Goal: Task Accomplishment & Management: Complete application form

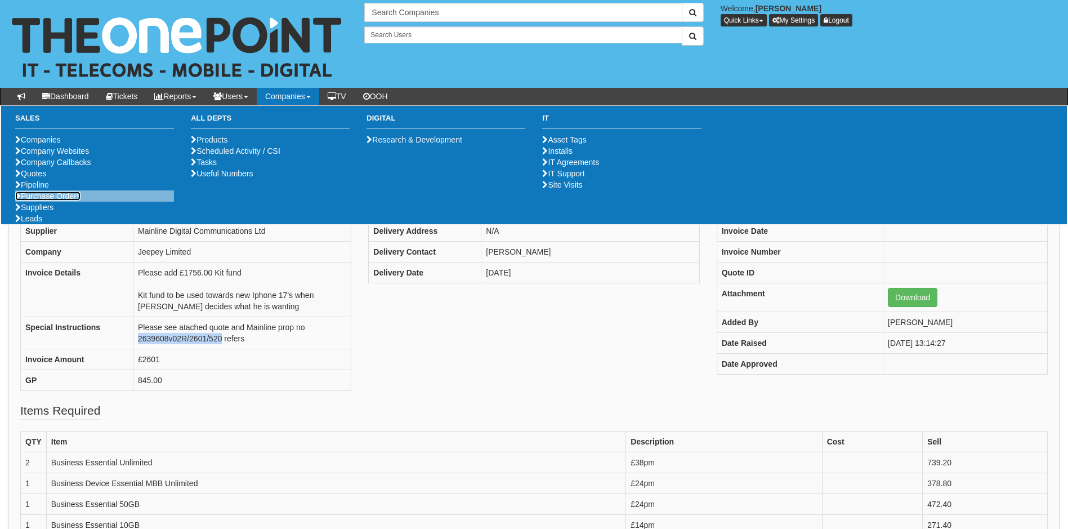
click at [42, 200] on link "Purchase Orders" at bounding box center [47, 195] width 65 height 9
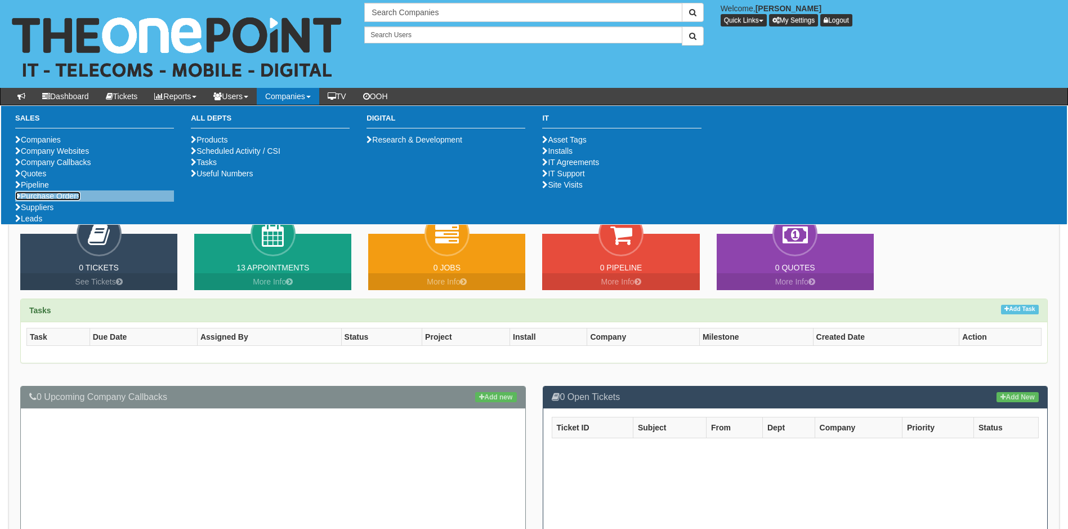
click at [62, 200] on link "Purchase Orders" at bounding box center [47, 195] width 65 height 9
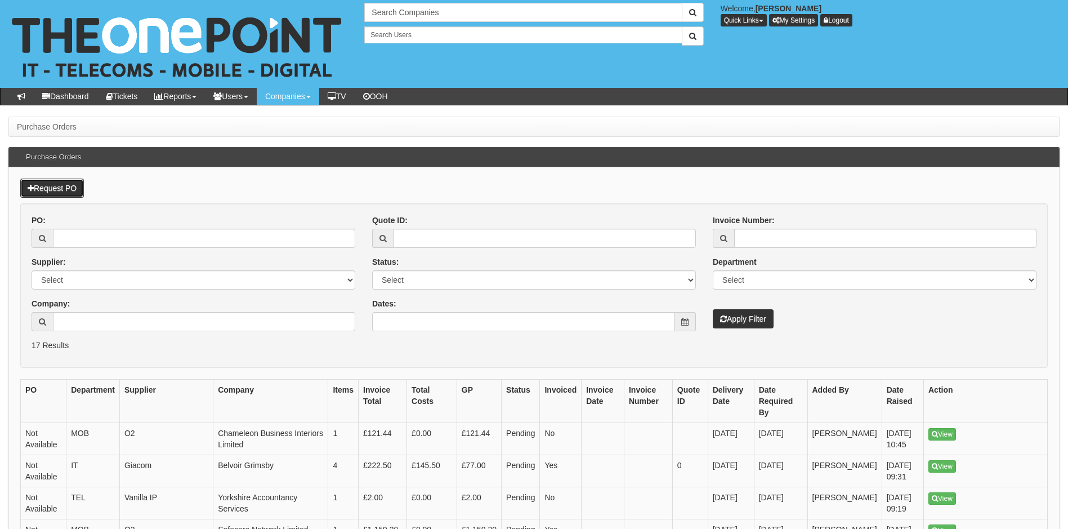
click at [64, 185] on link "Request PO" at bounding box center [52, 187] width 64 height 19
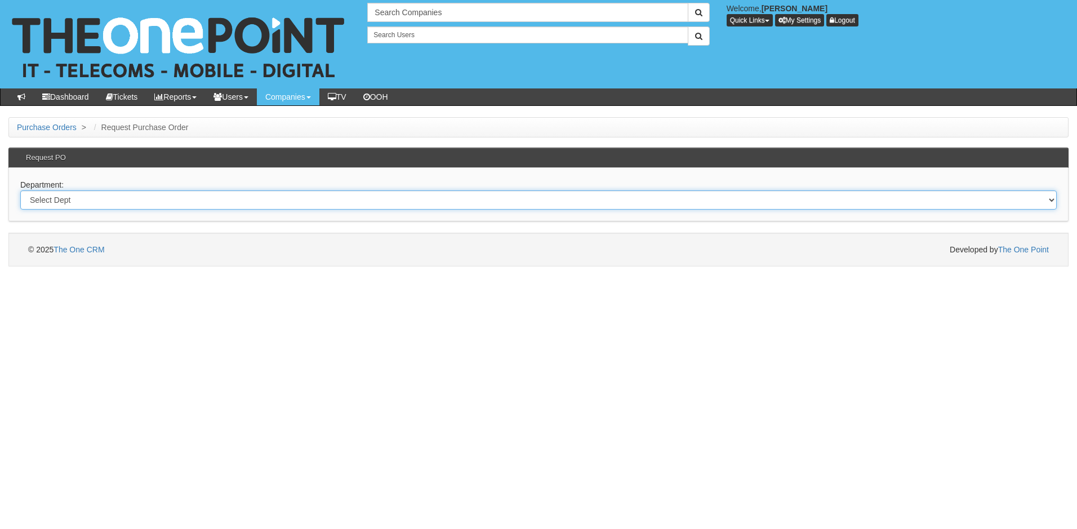
click at [124, 197] on select "Select Dept Digital Internal IT Mobiles Marketing Telecoms" at bounding box center [538, 199] width 1036 height 19
select select "?pipeID=&dept=IT"
click at [20, 190] on select "Select Dept Digital Internal IT Mobiles Marketing Telecoms" at bounding box center [538, 199] width 1036 height 19
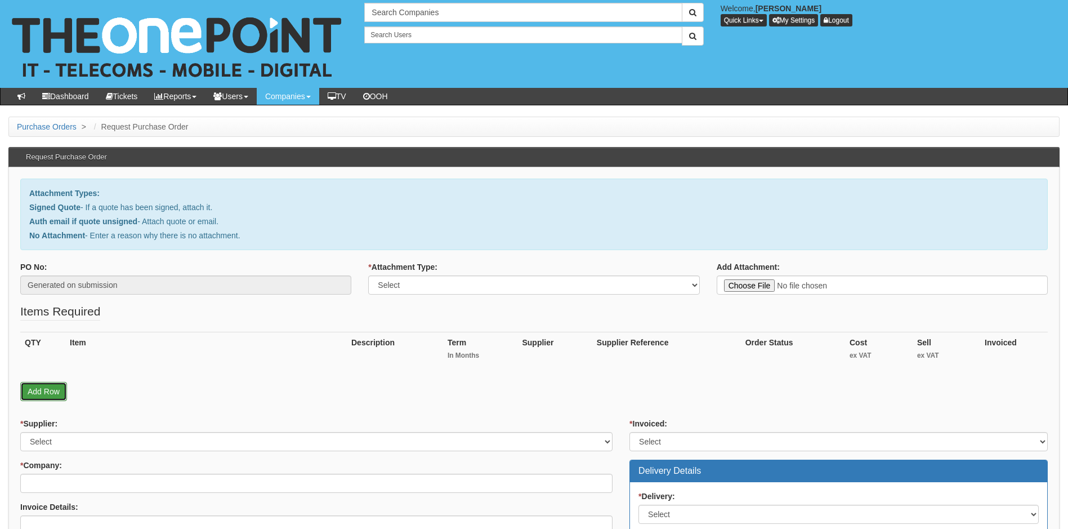
click at [45, 386] on link "Add Row" at bounding box center [43, 391] width 47 height 19
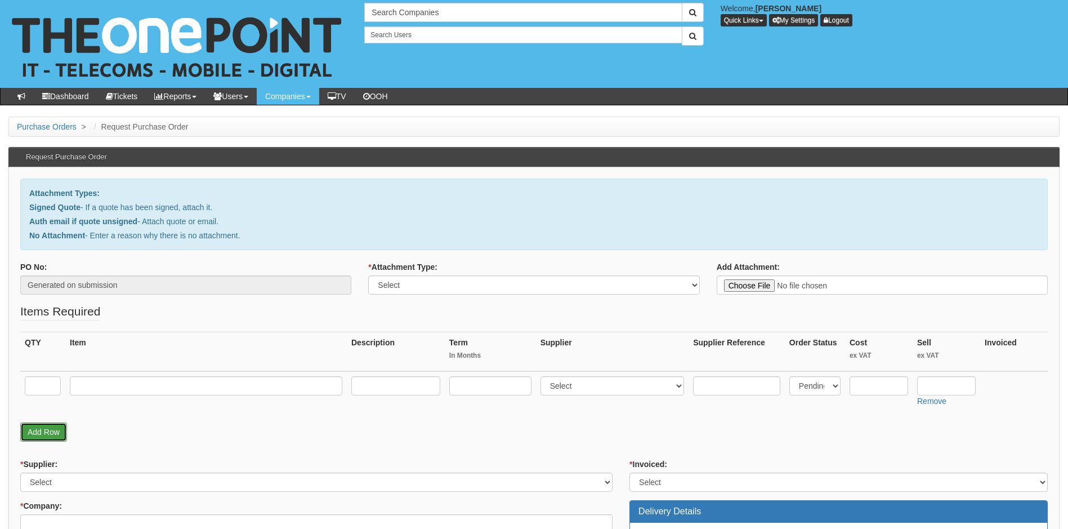
click at [51, 434] on link "Add Row" at bounding box center [43, 431] width 47 height 19
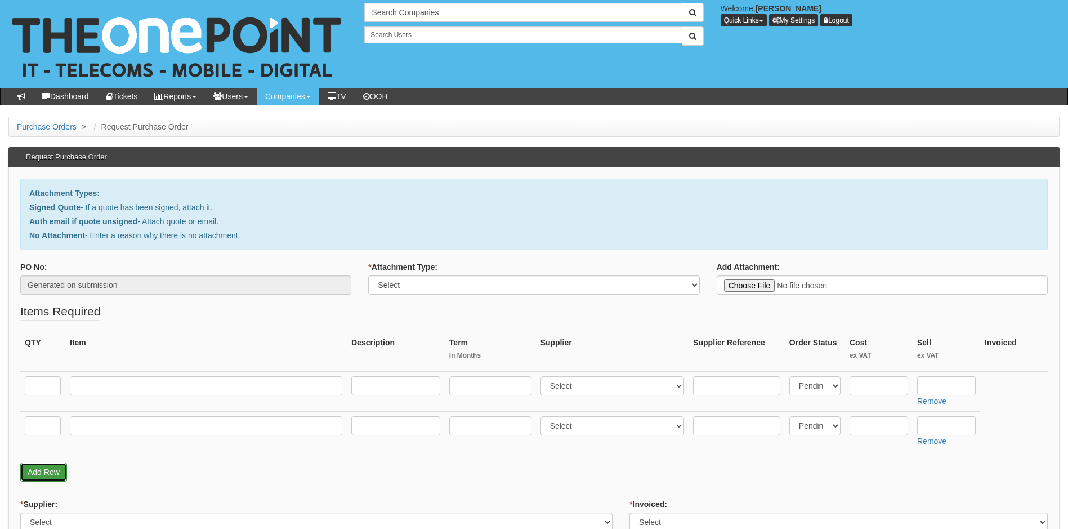
click at [43, 476] on link "Add Row" at bounding box center [43, 471] width 47 height 19
click at [39, 386] on input "text" at bounding box center [43, 385] width 36 height 19
type input "1"
click at [48, 422] on input "text" at bounding box center [43, 425] width 36 height 19
type input "2"
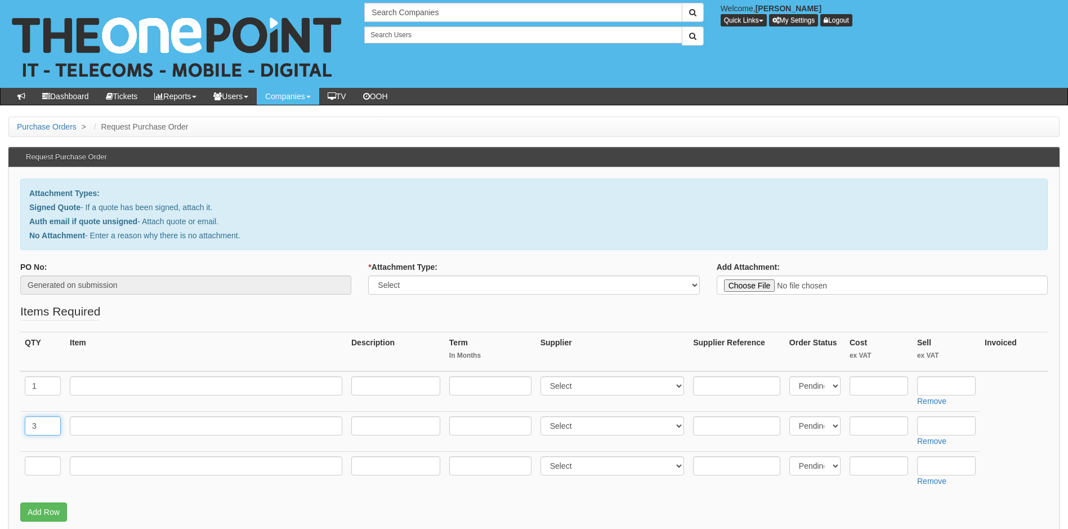
type input "3"
drag, startPoint x: 38, startPoint y: 466, endPoint x: 62, endPoint y: 460, distance: 25.5
click at [40, 467] on input "text" at bounding box center [43, 465] width 36 height 19
click at [35, 469] on input "1" at bounding box center [43, 465] width 36 height 19
type input "1"
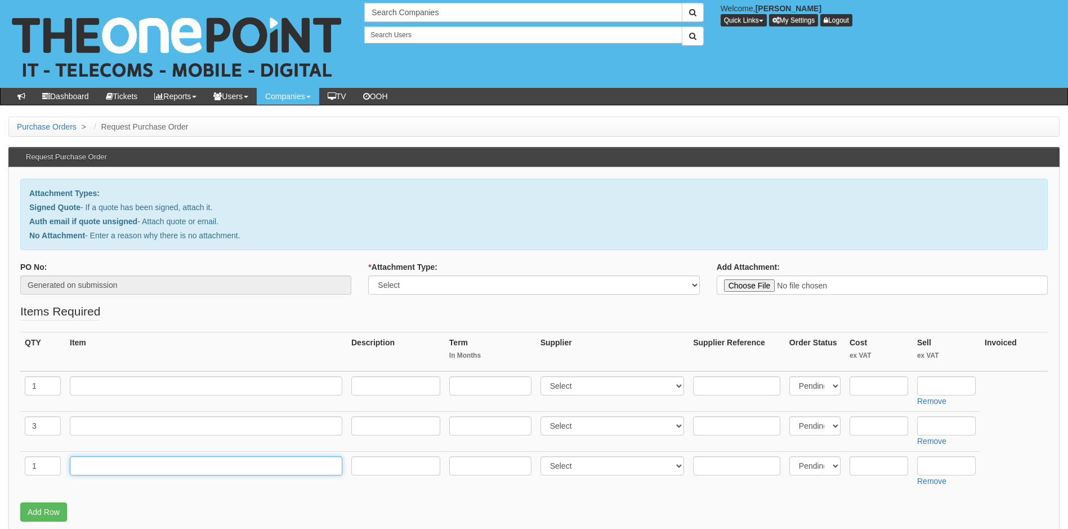
click at [99, 472] on input "text" at bounding box center [206, 465] width 273 height 19
type input "Delivery"
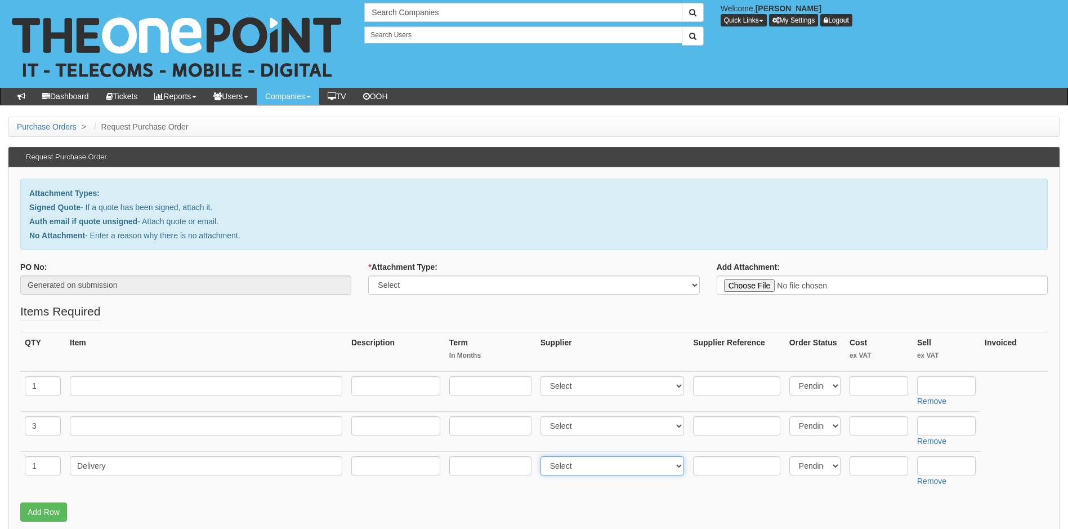
click at [623, 467] on select "Select 123 REG.co.uk 1Password 3 4Gon AA Jones Electric Ltd Abzorb Access Group…" at bounding box center [613, 465] width 144 height 19
select select "19"
click at [543, 456] on select "Select 123 REG.co.uk 1Password 3 4Gon AA Jones Electric Ltd Abzorb Access Group…" at bounding box center [613, 465] width 144 height 19
click at [605, 423] on select "Select 123 REG.co.uk 1Password 3 4Gon AA Jones Electric Ltd Abzorb Access Group…" at bounding box center [613, 425] width 144 height 19
click at [543, 416] on select "Select 123 REG.co.uk 1Password 3 4Gon AA Jones Electric Ltd Abzorb Access Group…" at bounding box center [613, 425] width 144 height 19
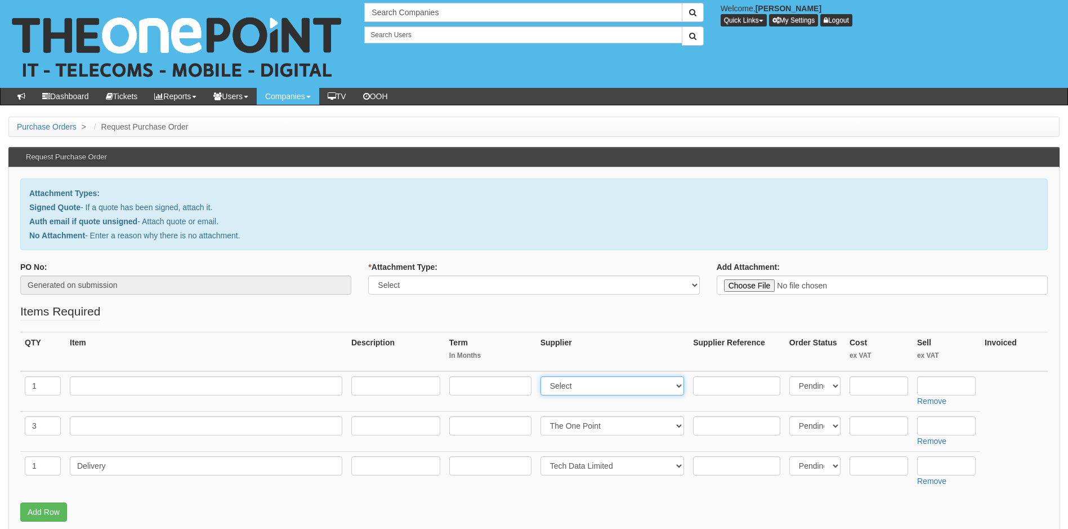
click at [606, 387] on select "Select 123 REG.co.uk 1Password 3 4Gon AA Jones Electric Ltd Abzorb Access Group…" at bounding box center [613, 385] width 144 height 19
click at [590, 427] on select "Select 123 REG.co.uk 1Password 3 4Gon AA Jones Electric Ltd Abzorb Access Group…" at bounding box center [613, 425] width 144 height 19
select select "19"
click at [543, 416] on select "Select 123 REG.co.uk 1Password 3 4Gon AA Jones Electric Ltd Abzorb Access Group…" at bounding box center [613, 425] width 144 height 19
click at [582, 387] on select "Select 123 REG.co.uk 1Password 3 4Gon AA Jones Electric Ltd Abzorb Access Group…" at bounding box center [613, 385] width 144 height 19
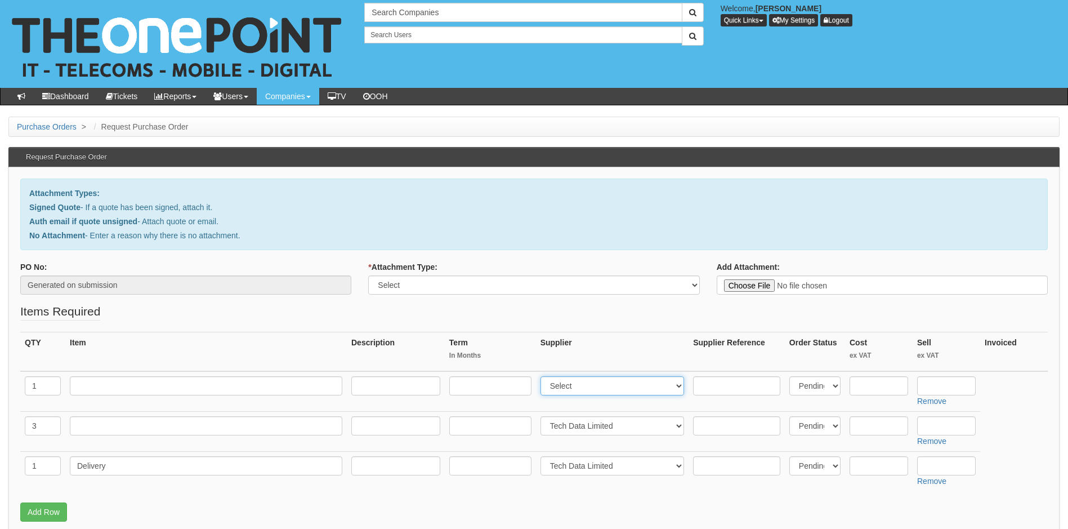
select select "81"
click at [543, 376] on select "Select 123 REG.co.uk 1Password 3 4Gon AA Jones Electric Ltd Abzorb Access Group…" at bounding box center [613, 385] width 144 height 19
click at [113, 386] on input "text" at bounding box center [206, 385] width 273 height 19
click at [99, 385] on input "text" at bounding box center [206, 385] width 273 height 19
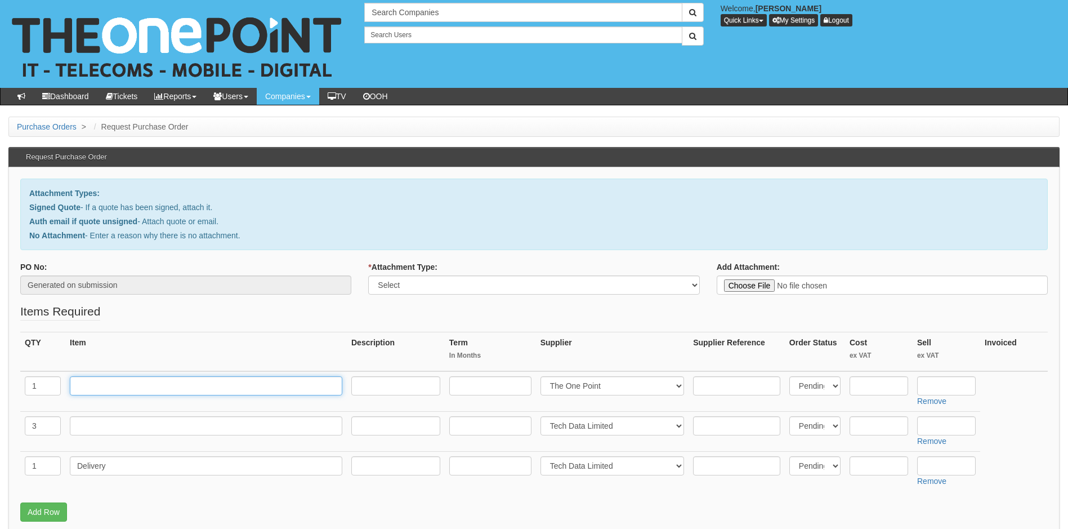
paste input "Windows 10 to Windows 11 upgrades x 13"
type input "Windows 10 to Windows 11 upgrades x 13 (1 day on site)"
click at [812, 383] on select "Select Back Order Delivered N/A Ordered Pending" at bounding box center [814, 385] width 51 height 19
click at [811, 359] on th "Order Status" at bounding box center [815, 351] width 60 height 39
click at [872, 390] on input "text" at bounding box center [879, 385] width 59 height 19
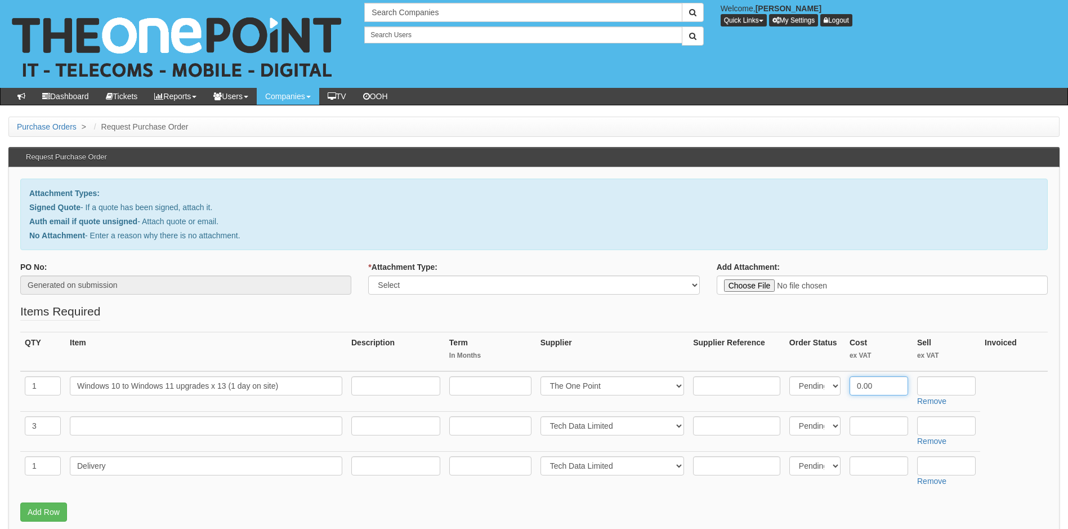
type input "0.00"
click at [932, 379] on input "text" at bounding box center [946, 385] width 59 height 19
type input "1"
type input "795.00"
click at [99, 428] on input "text" at bounding box center [206, 425] width 273 height 19
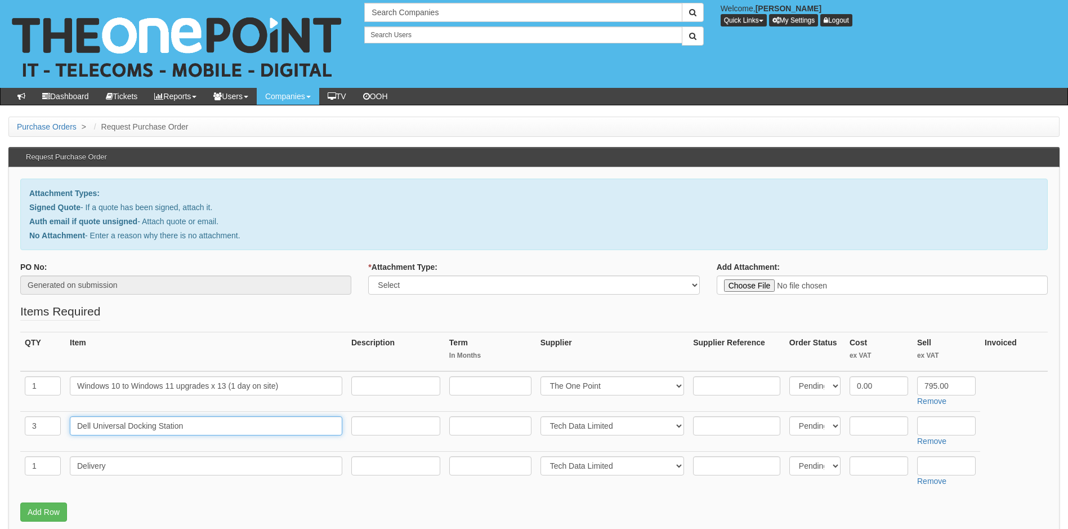
type input "Dell Universal Docking Station"
click at [885, 427] on input "text" at bounding box center [879, 425] width 59 height 19
type input "94.10"
click at [948, 427] on input "text" at bounding box center [946, 425] width 59 height 19
type input "104.10"
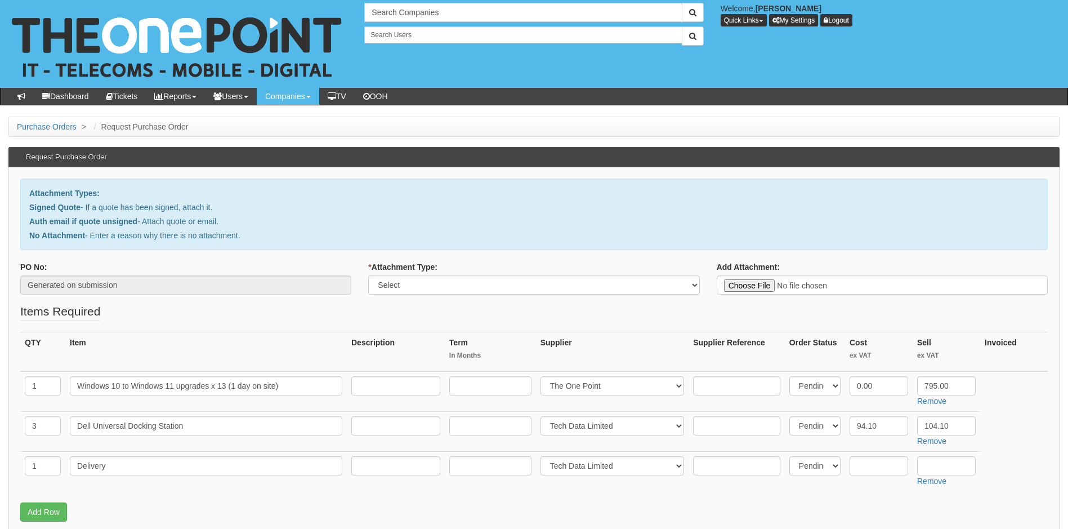
click at [432, 493] on div "QTY Item Description Term In Months Supplier Supplier Reference Order Status Co…" at bounding box center [534, 417] width 1028 height 171
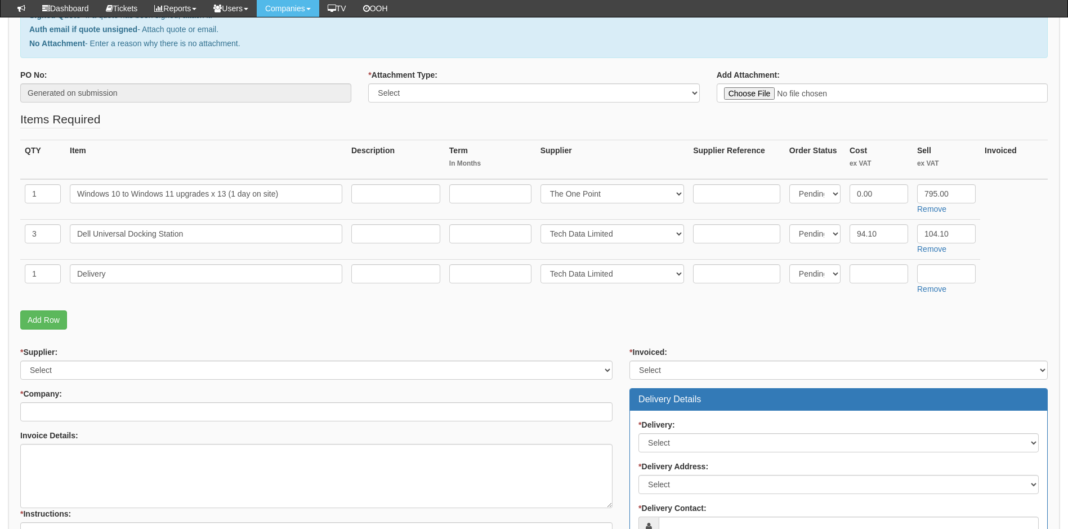
scroll to position [169, 0]
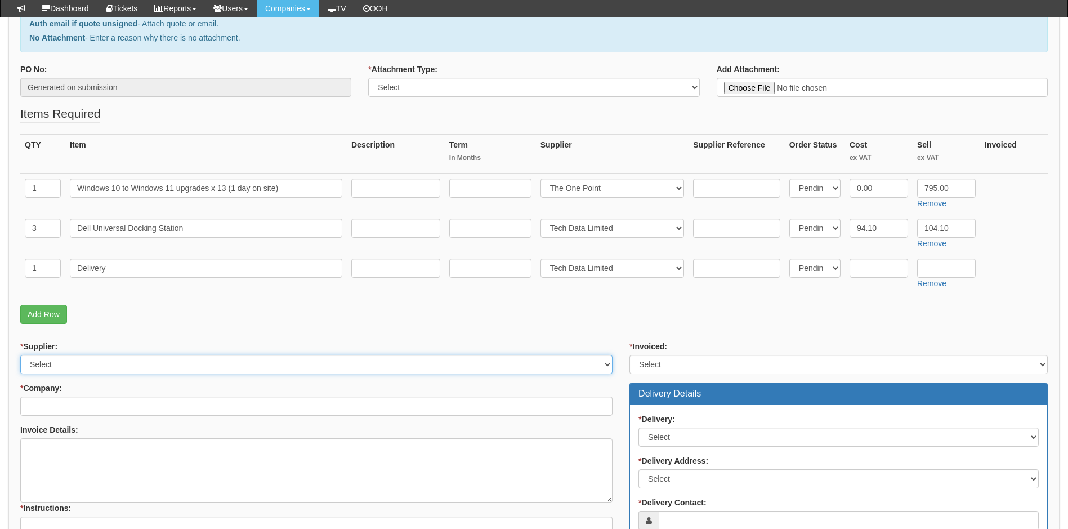
click at [90, 358] on select "Select 123 REG.co.uk 1Password 3 4Gon AA Jones Electric Ltd Abzorb Access Group…" at bounding box center [316, 364] width 592 height 19
select select "124"
click at [20, 355] on select "Select 123 REG.co.uk 1Password 3 4Gon AA Jones Electric Ltd Abzorb Access Group…" at bounding box center [316, 364] width 592 height 19
click at [100, 403] on input "* Company:" at bounding box center [316, 405] width 592 height 19
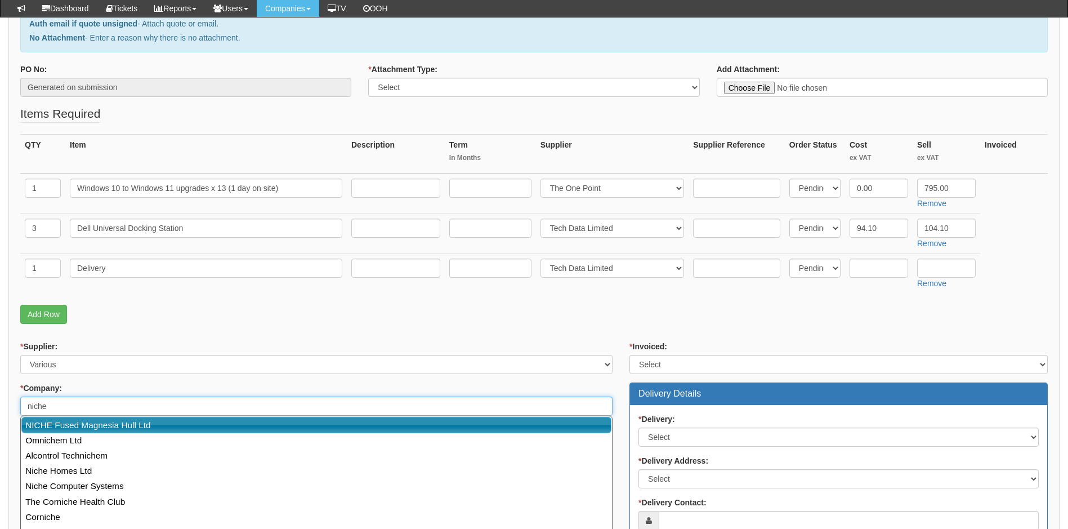
click at [69, 425] on link "NICHE Fused Magnesia Hull Ltd" at bounding box center [316, 425] width 590 height 16
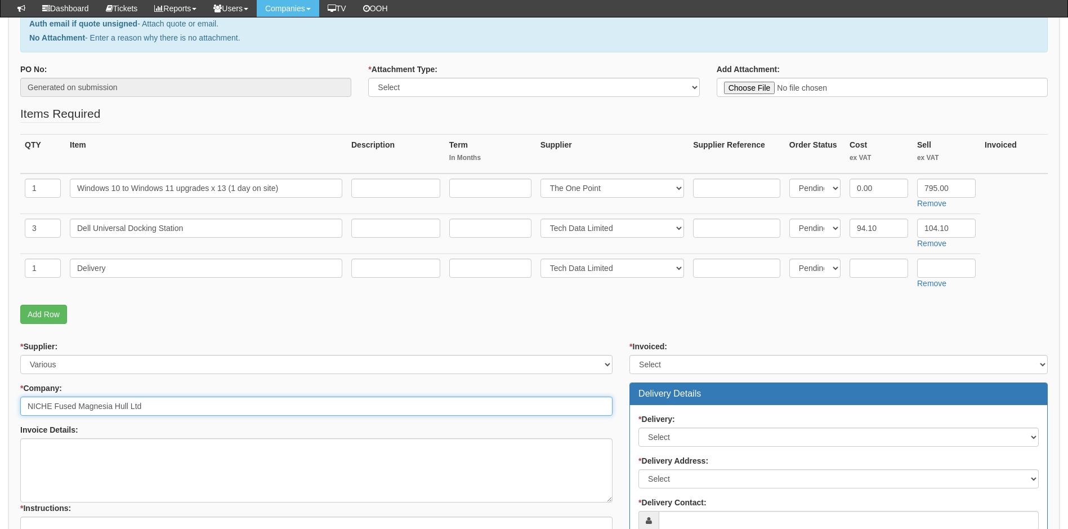
type input "NICHE Fused Magnesia Hull Ltd"
type input "C:\fakepath\NICHE Fused Magnesia Ltd - Windows 10 to 11 upgrades + Docking stat…"
drag, startPoint x: 534, startPoint y: 88, endPoint x: 529, endPoint y: 92, distance: 6.8
click at [534, 88] on select "Select Signed Quote Auth email with quote if unsigned No Attachment" at bounding box center [533, 87] width 331 height 19
select select "Signed Quote"
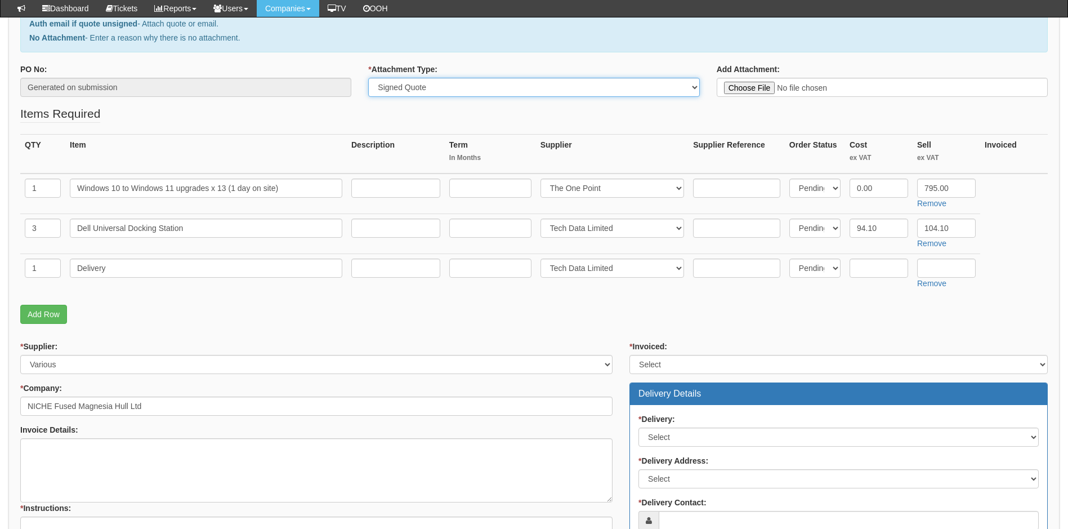
click at [368, 78] on select "Select Signed Quote Auth email with quote if unsigned No Attachment" at bounding box center [533, 87] width 331 height 19
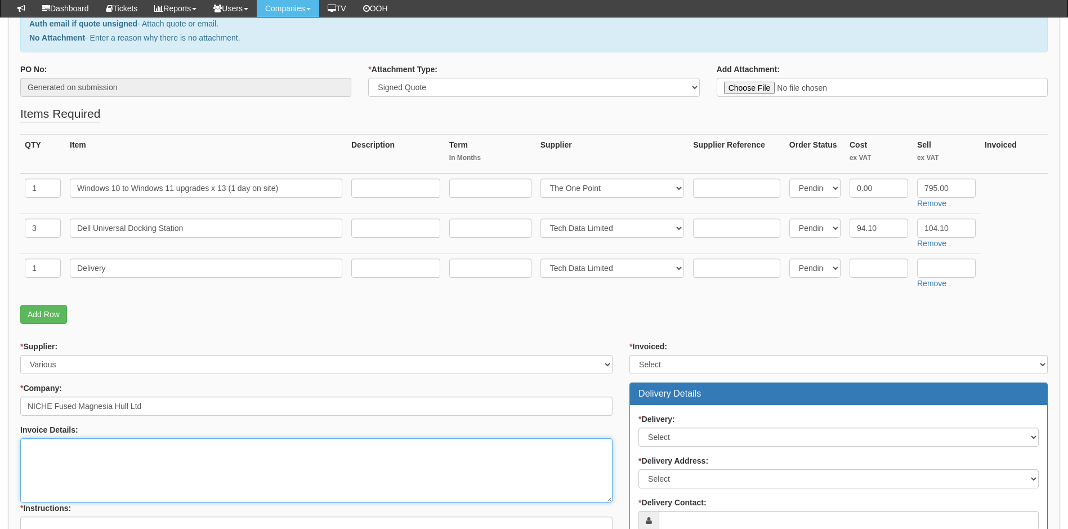
click at [110, 462] on textarea "Invoice Details:" at bounding box center [316, 470] width 592 height 64
drag, startPoint x: 106, startPoint y: 449, endPoint x: 54, endPoint y: 449, distance: 51.8
click at [54, 449] on textarea "Please attach PO" at bounding box center [316, 470] width 592 height 64
click at [117, 450] on textarea "Please use Niche PO" at bounding box center [316, 470] width 592 height 64
paste textarea "2204510476"
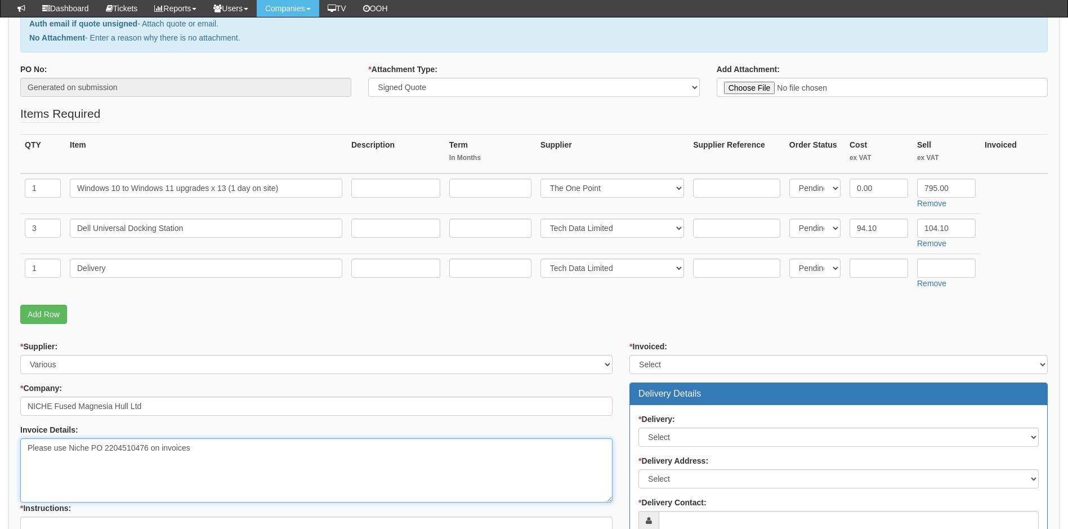
type textarea "Please use Niche PO 2204510476 on invoices"
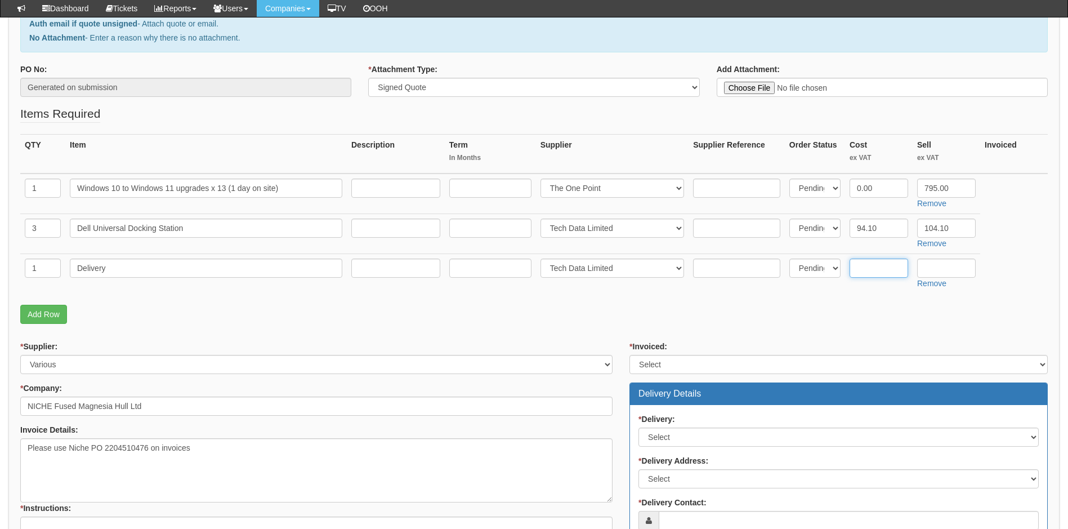
click at [875, 267] on input "text" at bounding box center [879, 267] width 59 height 19
type input "0.00"
click at [945, 269] on input "text" at bounding box center [946, 267] width 59 height 19
type input "12.50"
drag, startPoint x: 805, startPoint y: 336, endPoint x: 807, endPoint y: 343, distance: 7.0
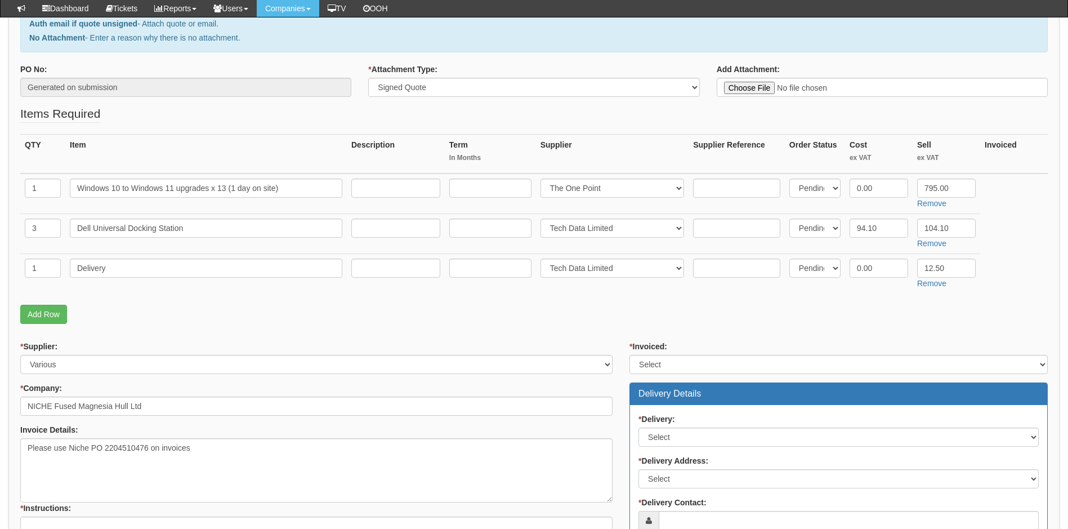
click at [807, 339] on form "PO No: Generated on submission * Attachment Type: Select Signed Quote Auth emai…" at bounding box center [534, 402] width 1028 height 676
click at [767, 369] on select "Select Yes No N/A STB (part of order)" at bounding box center [838, 364] width 418 height 19
select select "2"
click at [629, 355] on select "Select Yes No N/A STB (part of order)" at bounding box center [838, 364] width 418 height 19
click at [681, 329] on form "PO No: Generated on submission * Attachment Type: Select Signed Quote Auth emai…" at bounding box center [534, 402] width 1028 height 676
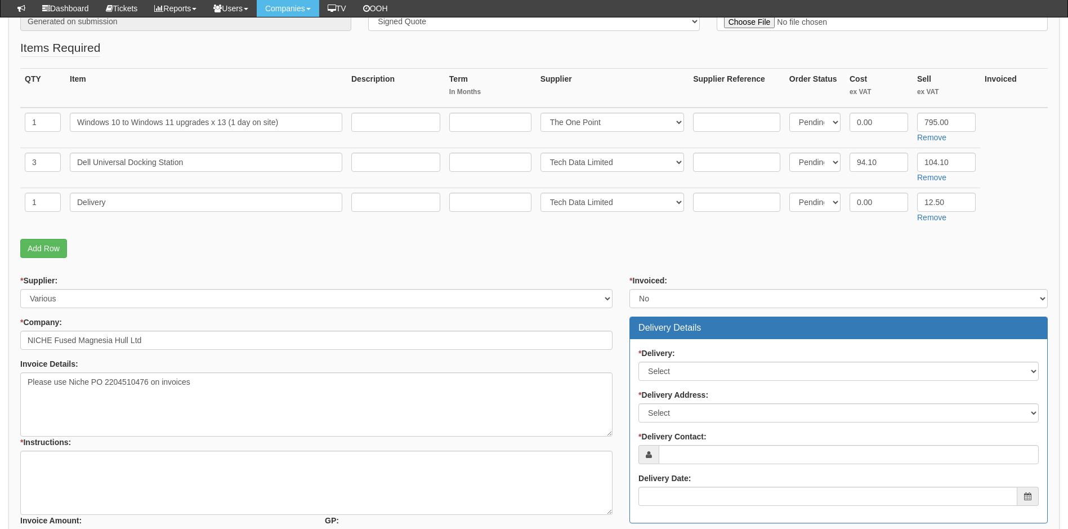
scroll to position [338, 0]
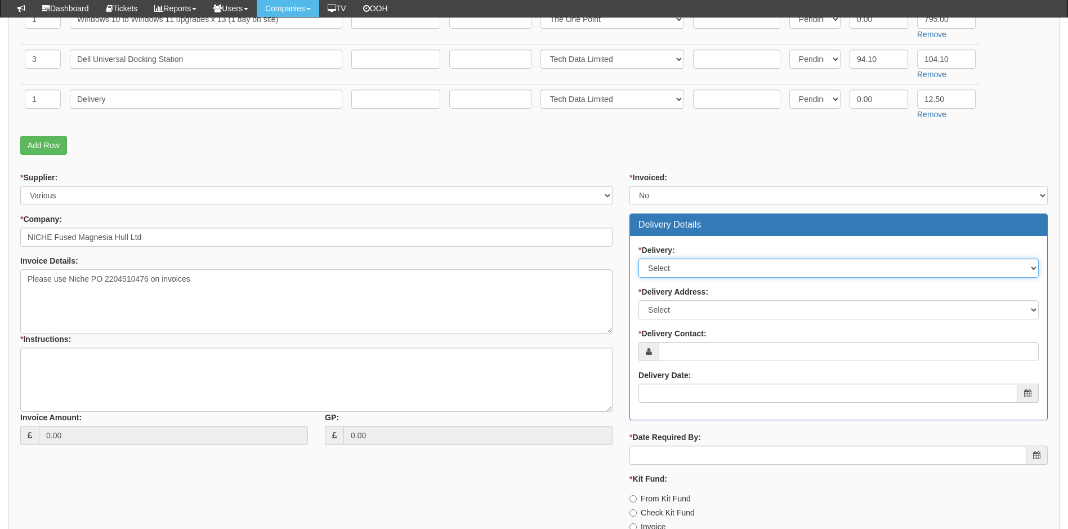
click at [724, 267] on select "Select No Not Applicable Yes" at bounding box center [839, 267] width 400 height 19
select select "1"
click at [639, 258] on select "Select No Not Applicable Yes" at bounding box center [839, 267] width 400 height 19
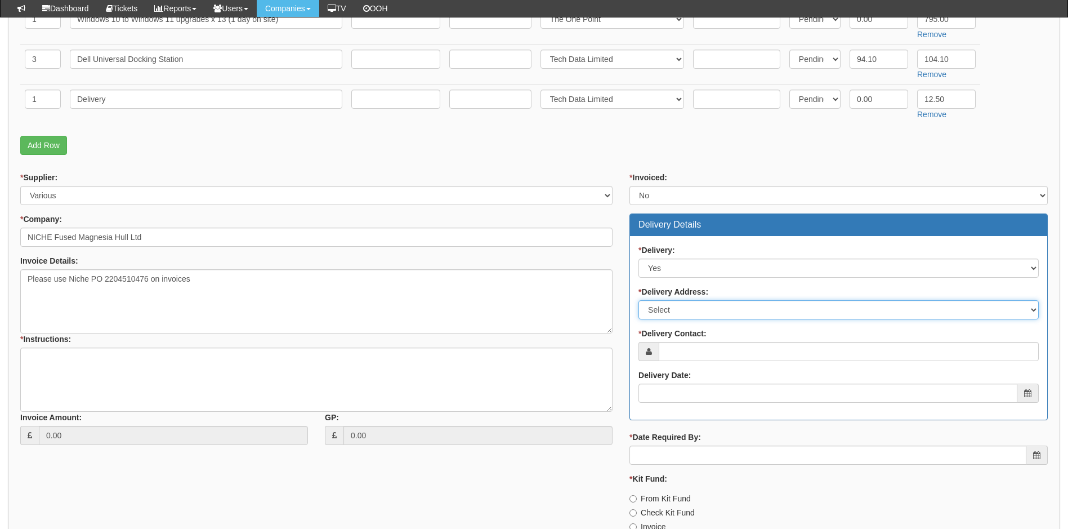
click at [684, 305] on select "Select Not Applicable Main Address - HU12 8ED Other" at bounding box center [839, 309] width 400 height 19
click at [729, 291] on div "* Delivery Address: Select Not Applicable Main Address - HU12 8ED Other" at bounding box center [839, 302] width 400 height 33
click at [694, 311] on select "Select Not Applicable Main Address - HU12 8ED Other" at bounding box center [839, 309] width 400 height 19
select select "other"
click at [639, 300] on select "Select Not Applicable Main Address - HU12 8ED Other" at bounding box center [839, 309] width 400 height 19
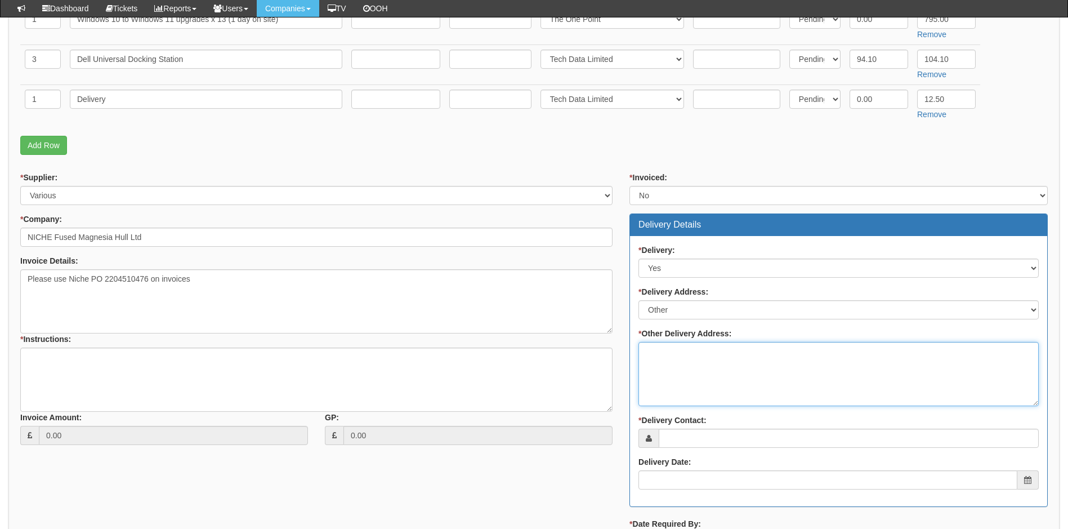
click at [691, 354] on textarea "* Other Delivery Address:" at bounding box center [839, 374] width 400 height 64
click at [803, 354] on textarea "Please deliver Docking stations to TOP" at bounding box center [839, 374] width 400 height 64
click at [983, 351] on textarea "Please deliver Docking stations to TOP for engineer to take to site when they d…" at bounding box center [839, 374] width 400 height 64
type textarea "Please deliver Docking stations to TOP for engineer to take to site when they d…"
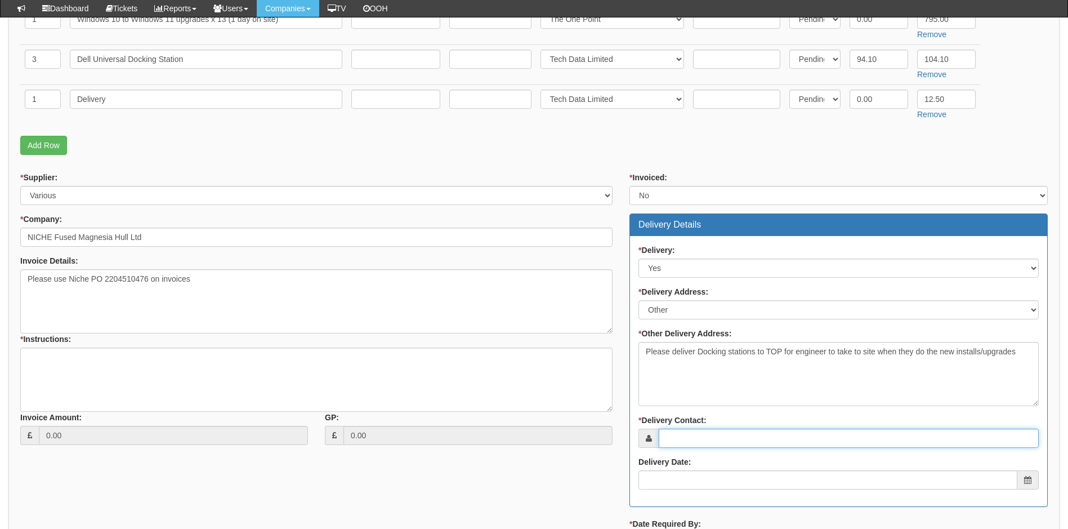
click at [696, 439] on input "* Delivery Contact:" at bounding box center [849, 437] width 380 height 19
type input "[PERSON_NAME]"
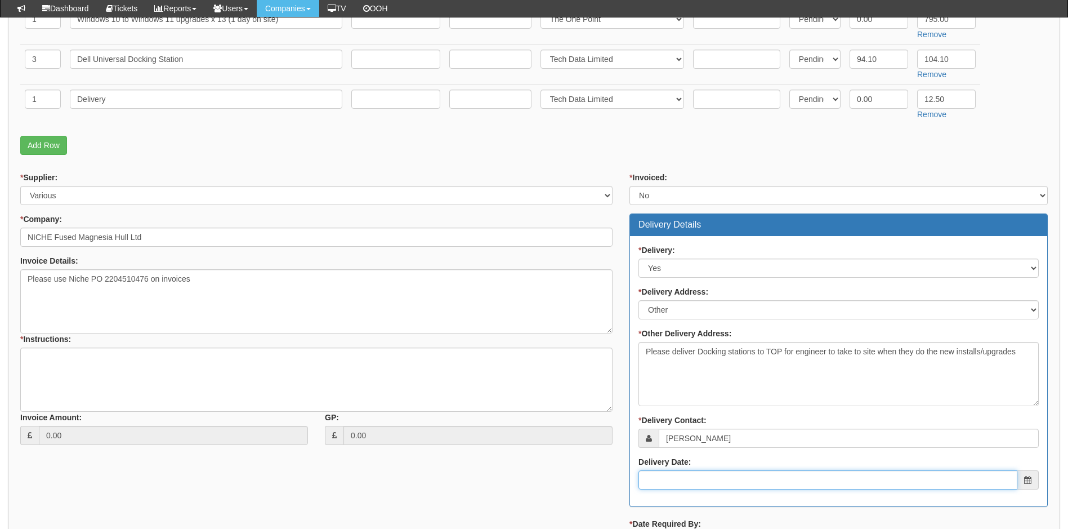
click at [694, 481] on input "Delivery Date:" at bounding box center [828, 479] width 379 height 19
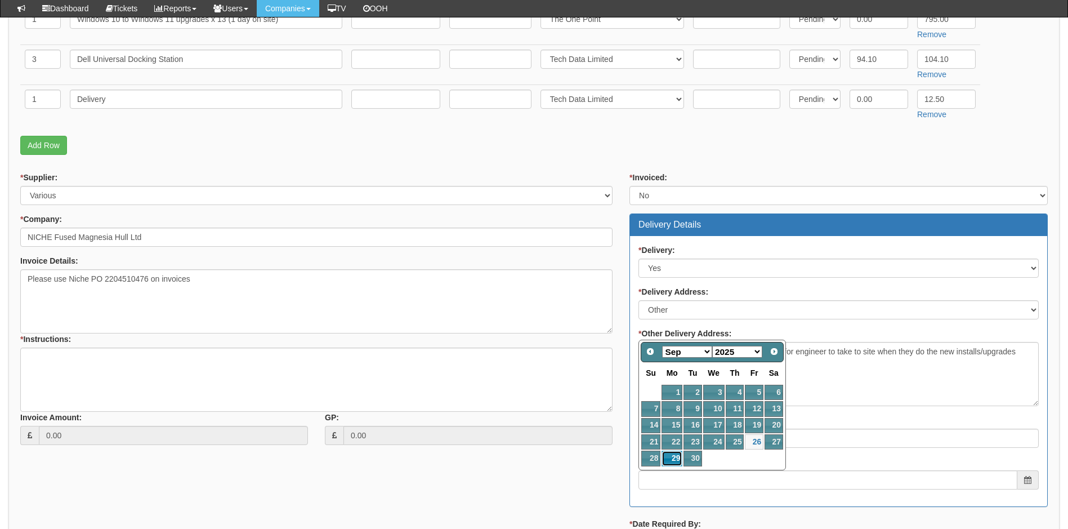
click at [671, 458] on link "29" at bounding box center [672, 457] width 21 height 15
type input "2025-09-29"
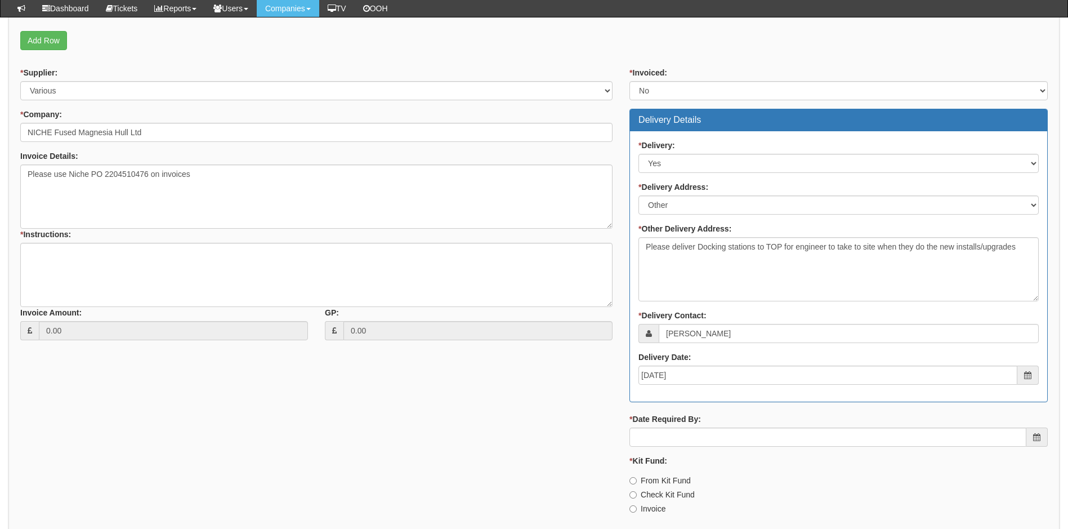
scroll to position [450, 0]
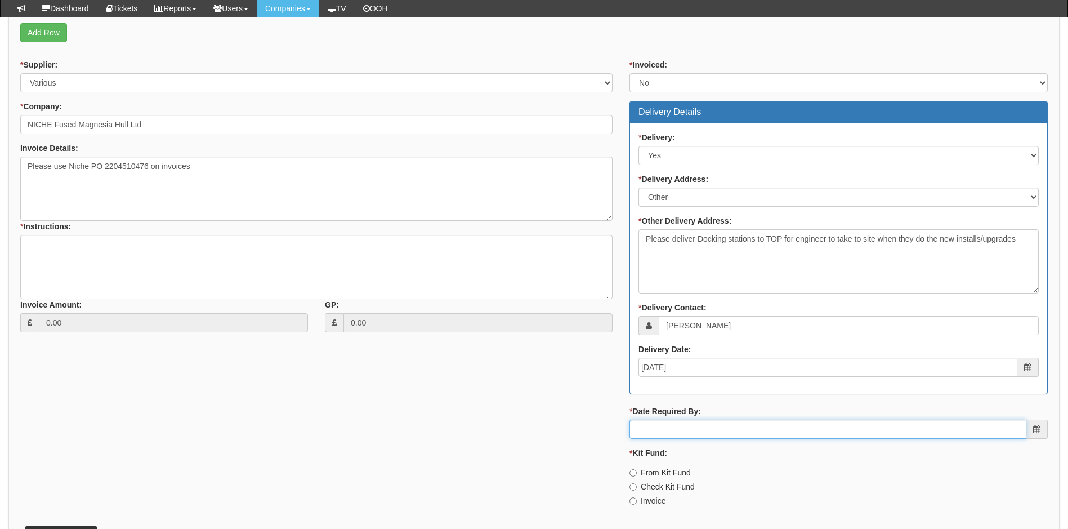
click at [670, 432] on input "* Date Required By:" at bounding box center [827, 428] width 397 height 19
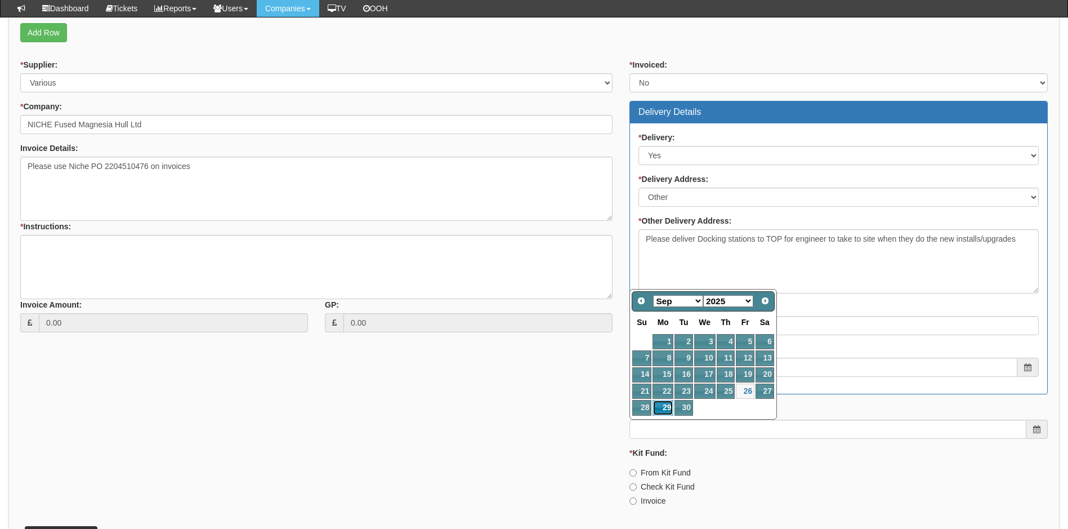
click at [662, 407] on link "29" at bounding box center [663, 407] width 21 height 15
type input "2025-09-29"
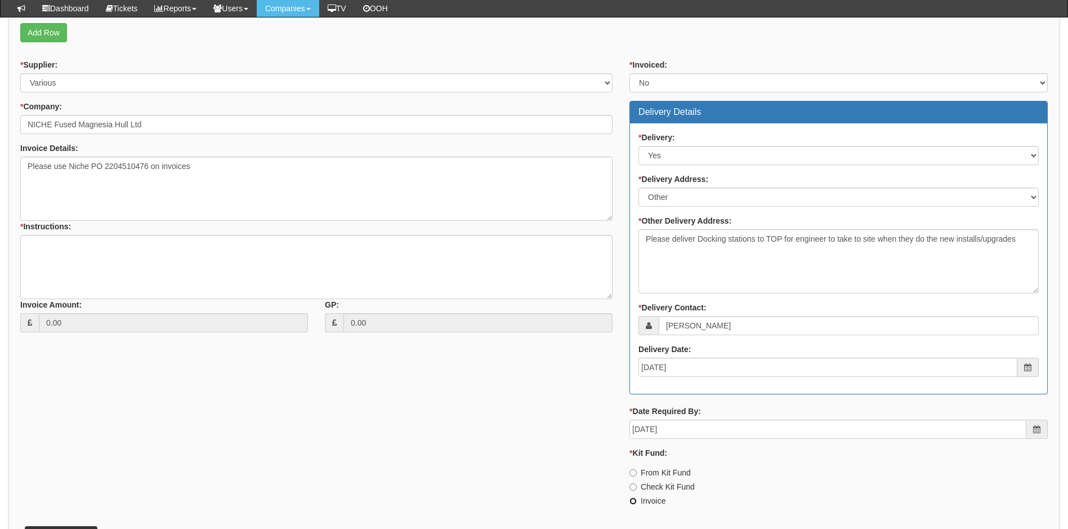
click at [634, 500] on input "Invoice" at bounding box center [632, 500] width 7 height 7
radio input "true"
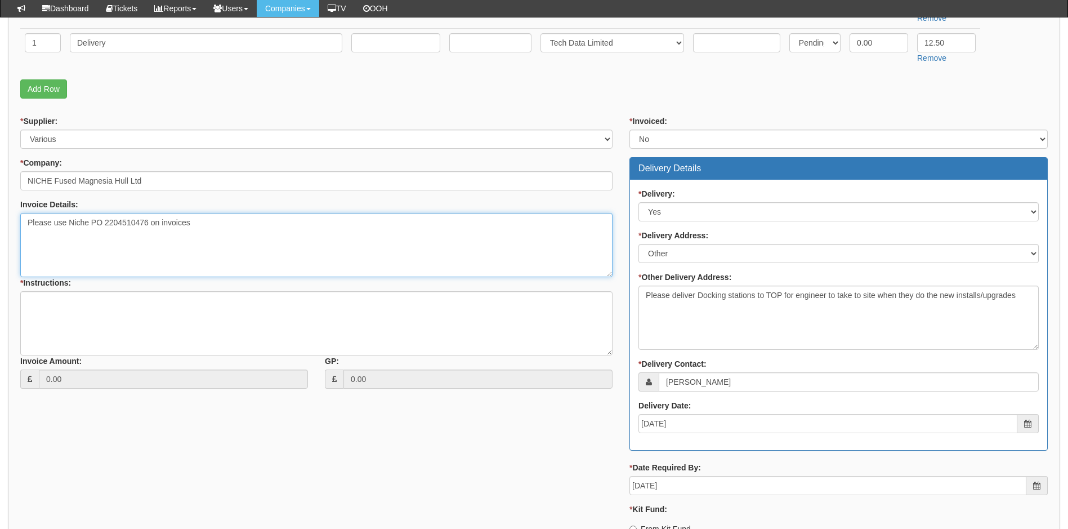
click at [212, 226] on textarea "Please use Niche PO 2204510476 on invoices" at bounding box center [316, 245] width 592 height 64
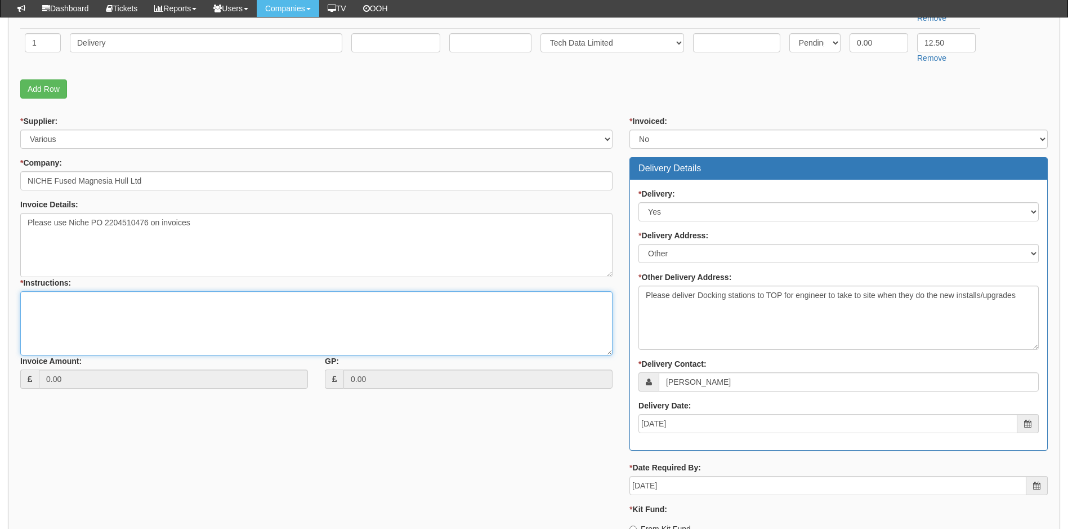
click at [102, 307] on textarea "* Instructions:" at bounding box center [316, 323] width 592 height 64
click at [197, 303] on textarea "Please order docking stations from below link" at bounding box center [316, 323] width 592 height 64
paste textarea "[URL][DOMAIN_NAME]"
type textarea "Please order docking stations from below link https://intouch.tdsynnex.com/InTo…"
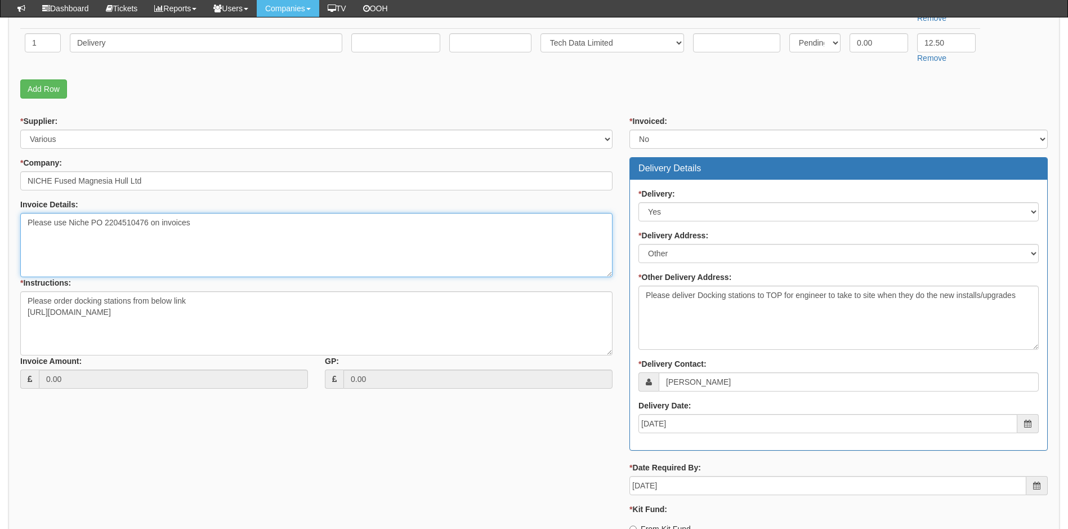
click at [198, 221] on textarea "Please use Niche PO 2204510476 on invoices" at bounding box center [316, 245] width 592 height 64
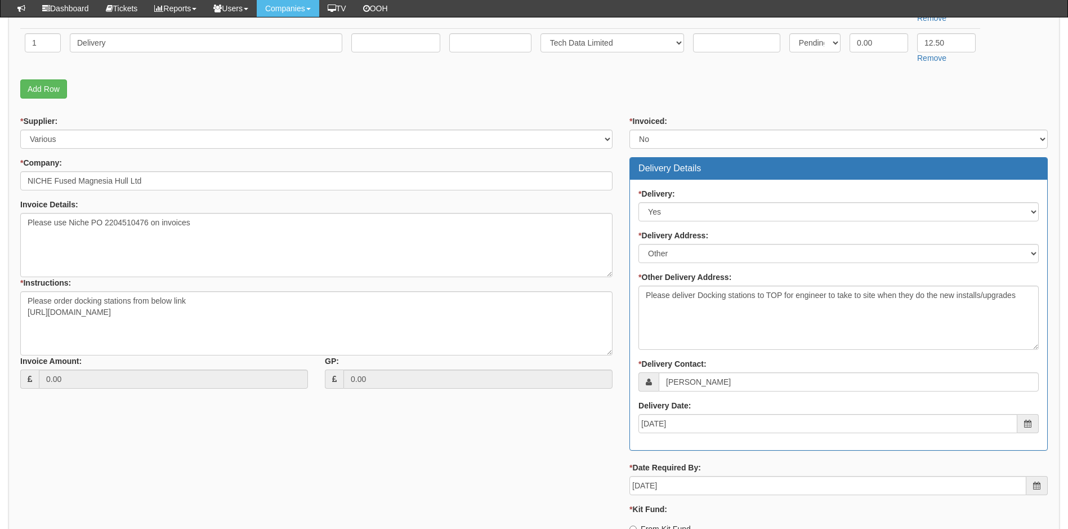
click at [227, 200] on div "Invoice Details: Please use Niche PO 2204510476 on invoices" at bounding box center [316, 206] width 592 height 14
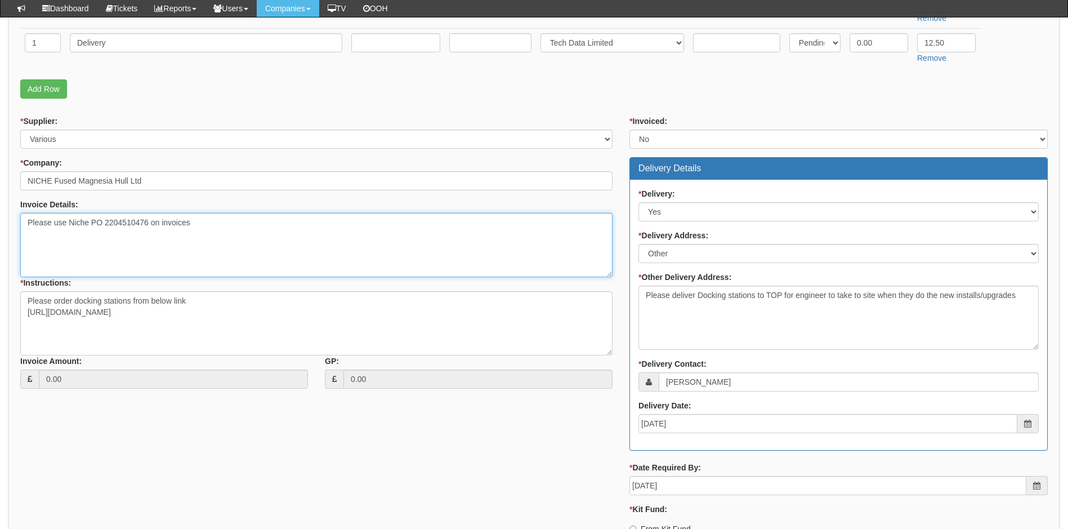
click at [207, 224] on textarea "Please use Niche PO 2204510476 on invoices" at bounding box center [316, 245] width 592 height 64
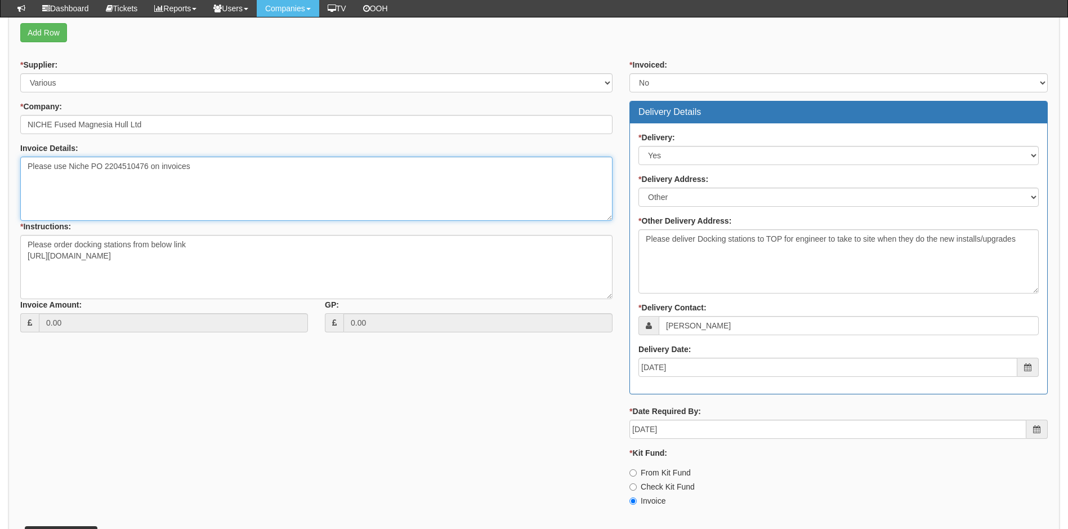
scroll to position [529, 0]
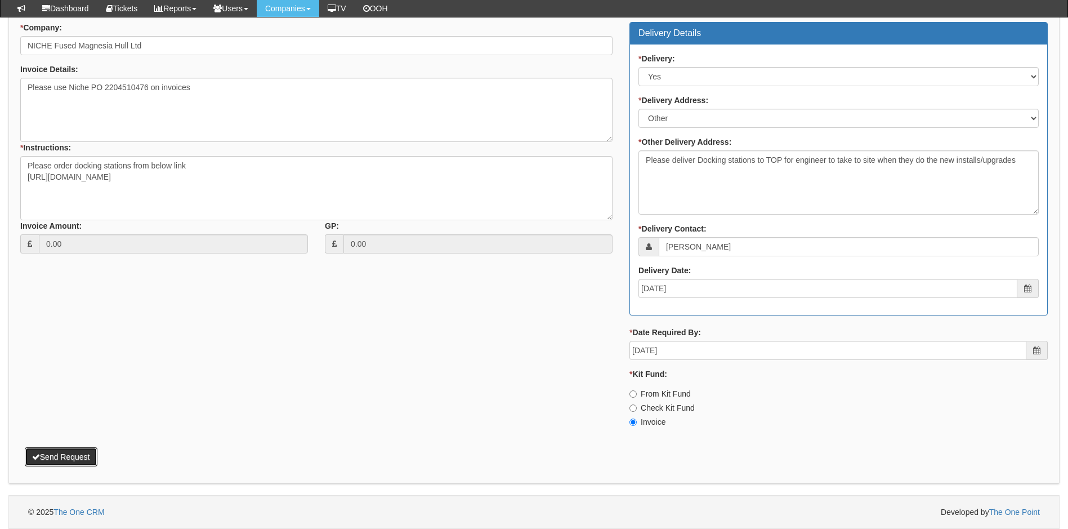
click at [78, 459] on button "Send Request" at bounding box center [61, 456] width 73 height 19
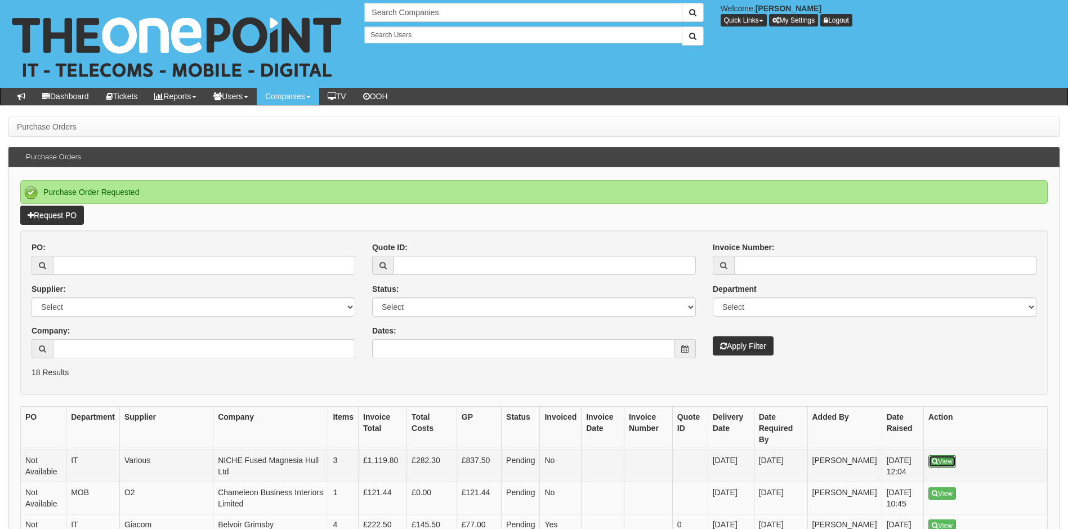
click at [947, 455] on link "View" at bounding box center [942, 461] width 28 height 12
